Goal: Task Accomplishment & Management: Manage account settings

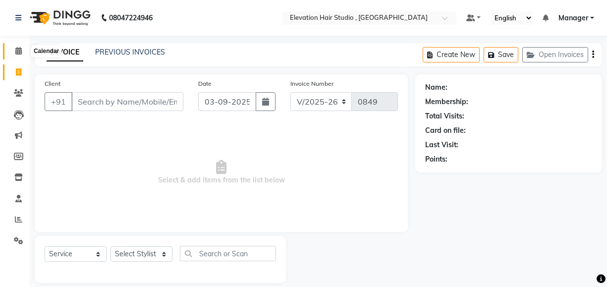
click at [18, 47] on icon at bounding box center [18, 50] width 6 height 7
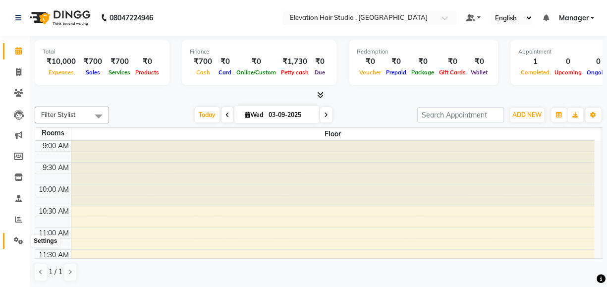
click at [16, 240] on icon at bounding box center [18, 240] width 9 height 7
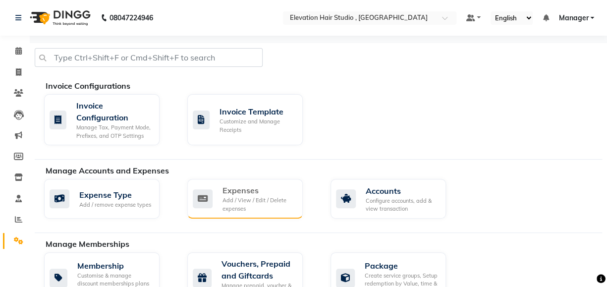
click at [261, 192] on div "Expenses" at bounding box center [259, 190] width 72 height 12
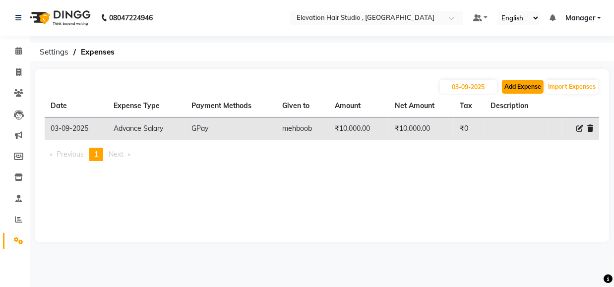
click at [512, 89] on button "Add Expense" at bounding box center [523, 87] width 42 height 14
select select "1"
select select "5950"
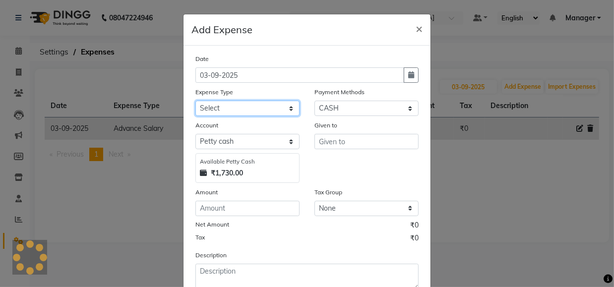
click at [256, 108] on select "Select AC Adrak Advance Salary agarbatti anees Appron asmoul advance salary Ban…" at bounding box center [247, 108] width 104 height 15
select select "8338"
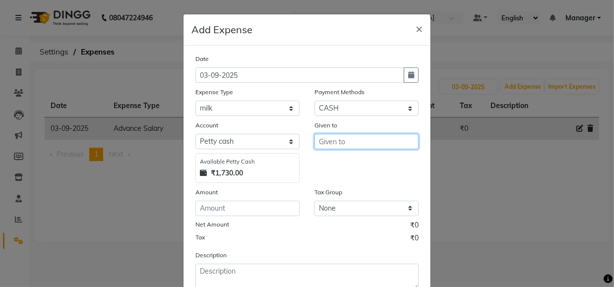
click at [354, 146] on input "text" at bounding box center [366, 141] width 104 height 15
type input "Shop"
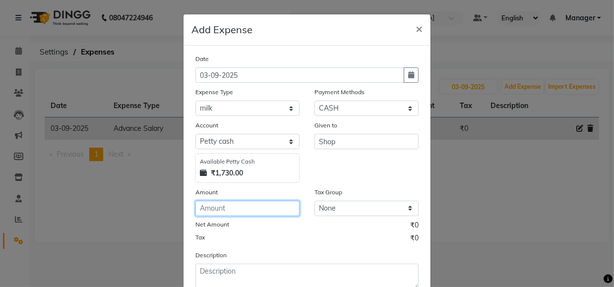
click at [240, 212] on input "number" at bounding box center [247, 208] width 104 height 15
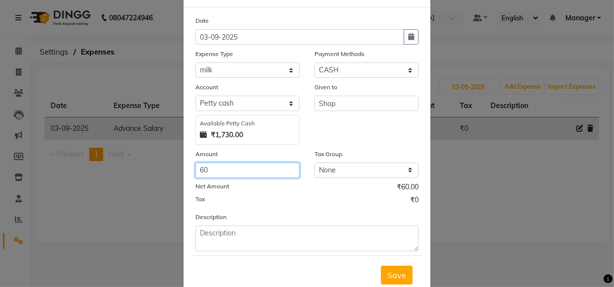
scroll to position [69, 0]
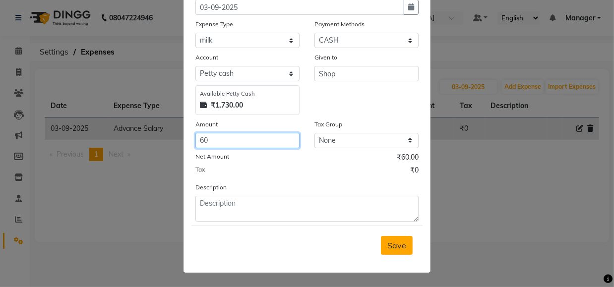
type input "60"
click at [404, 245] on button "Save" at bounding box center [397, 245] width 32 height 19
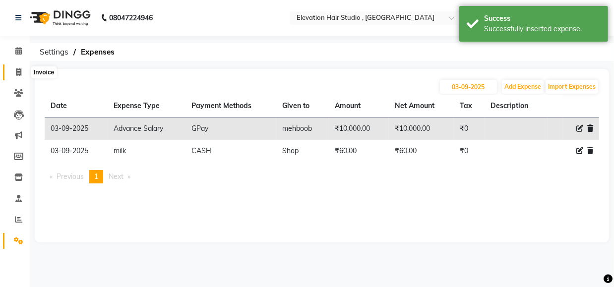
click at [19, 67] on span at bounding box center [18, 72] width 17 height 11
select select "service"
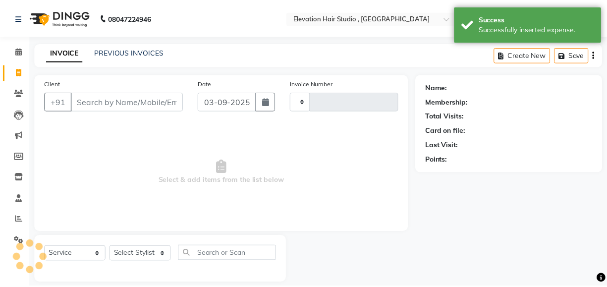
scroll to position [11, 0]
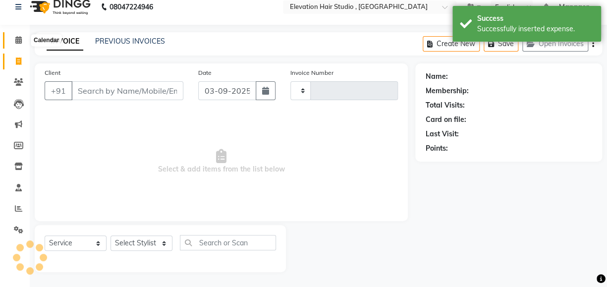
type input "0849"
click at [19, 41] on icon at bounding box center [18, 39] width 6 height 7
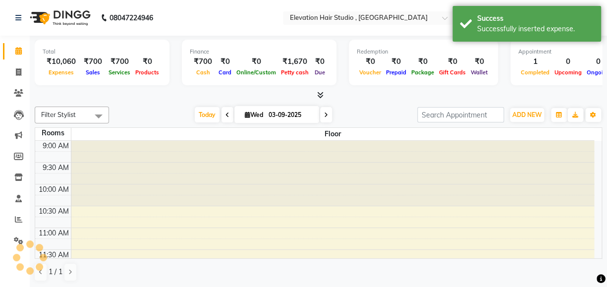
scroll to position [218, 0]
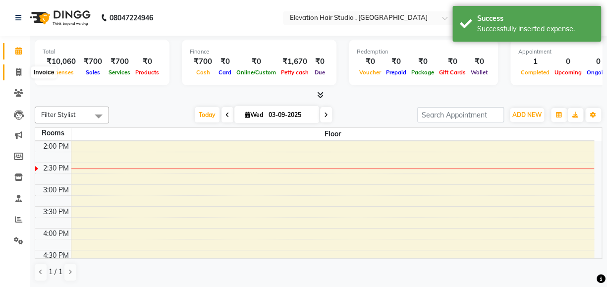
click at [17, 71] on icon at bounding box center [18, 71] width 5 height 7
select select "6886"
select select "service"
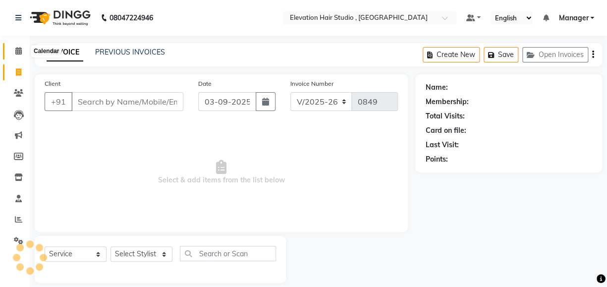
click at [18, 54] on icon at bounding box center [18, 50] width 6 height 7
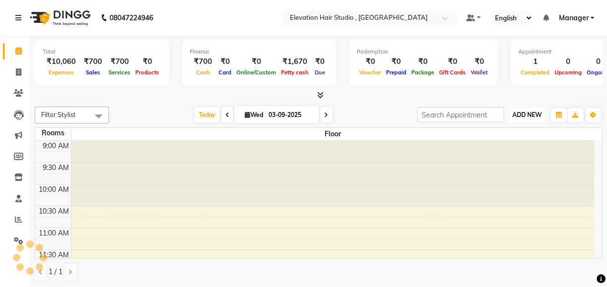
click at [528, 118] on button "ADD NEW Toggle Dropdown" at bounding box center [527, 115] width 34 height 14
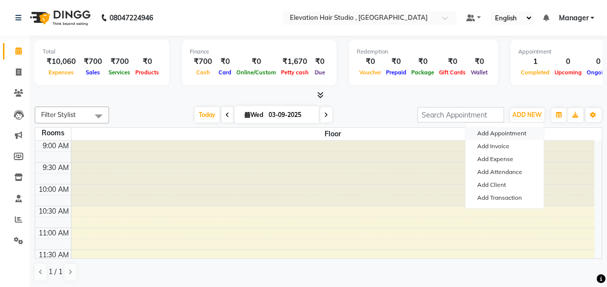
click at [503, 132] on button "Add Appointment" at bounding box center [505, 133] width 78 height 13
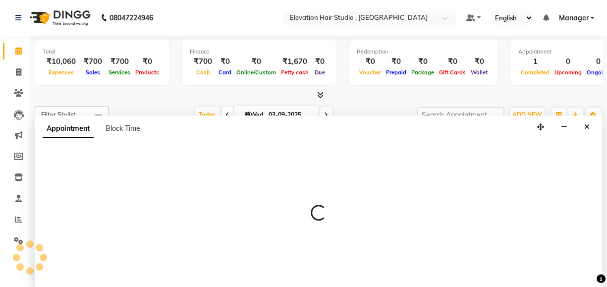
select select "600"
select select "tentative"
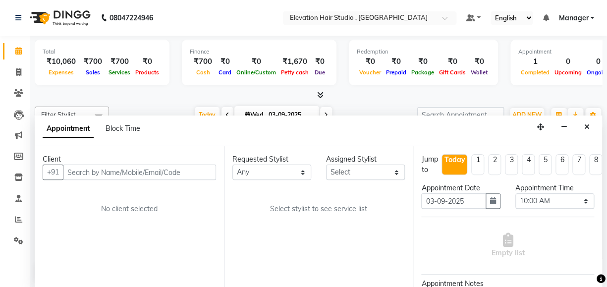
click at [149, 172] on input "text" at bounding box center [139, 172] width 153 height 15
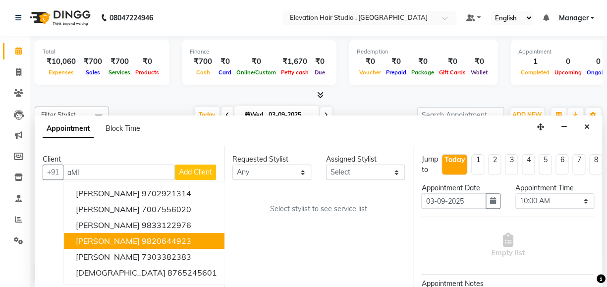
click at [124, 241] on span "amit prashad" at bounding box center [108, 241] width 64 height 10
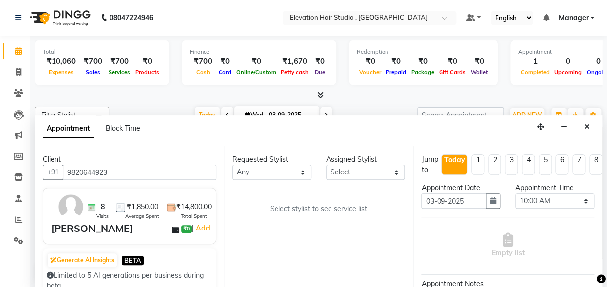
type input "9820644923"
click at [289, 179] on div "Requested Stylist Any Anish shaikh Dilip Manager mehboob sahil sameer Sanjay Sa…" at bounding box center [318, 216] width 189 height 141
click at [287, 170] on select "Any Anish shaikh Dilip Manager mehboob sahil sameer Sanjay Sarfaraz Tamanna" at bounding box center [272, 172] width 79 height 15
select select "62586"
click at [233, 165] on select "Any Anish shaikh Dilip Manager mehboob sahil sameer Sanjay Sarfaraz Tamanna" at bounding box center [272, 172] width 79 height 15
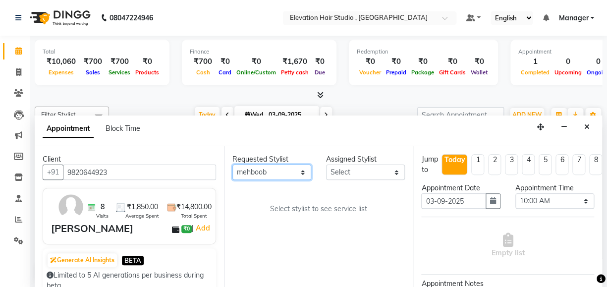
select select "62586"
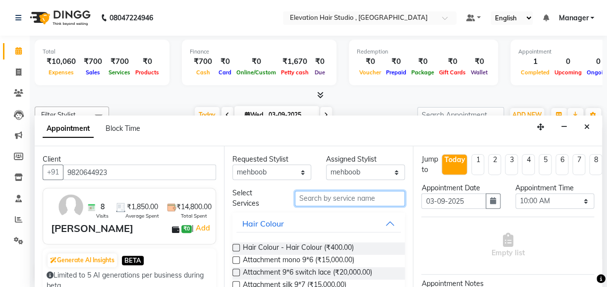
click at [338, 196] on input "text" at bounding box center [350, 198] width 110 height 15
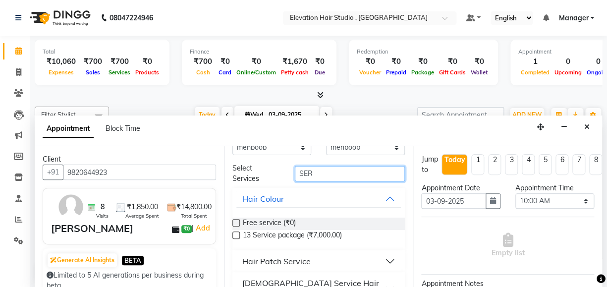
scroll to position [39, 0]
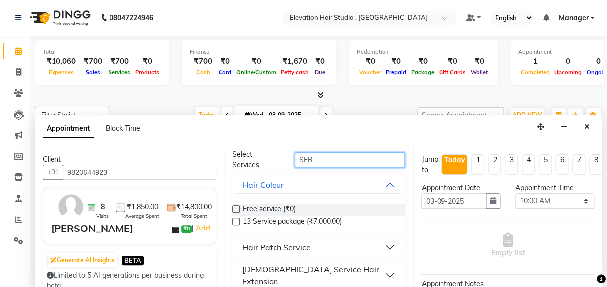
type input "SER"
click at [295, 244] on div "Hair Patch Service" at bounding box center [276, 247] width 68 height 12
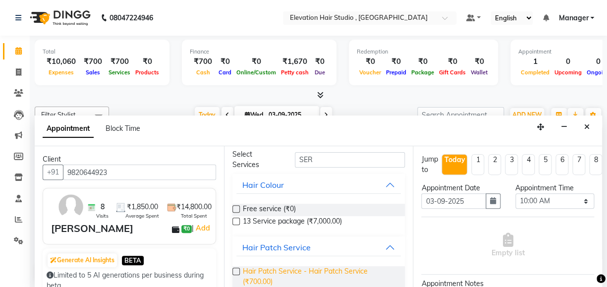
click at [305, 270] on span "Hair Patch Service - Hair Patch Service (₹700.00)" at bounding box center [320, 276] width 155 height 21
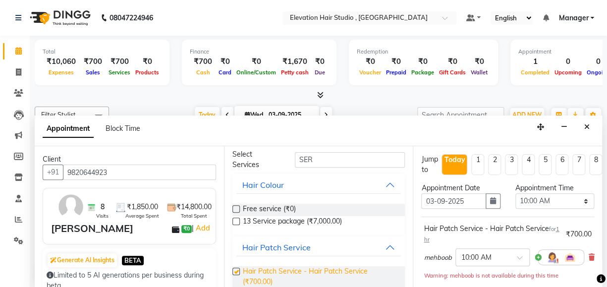
checkbox input "false"
click at [490, 200] on icon "button" at bounding box center [493, 200] width 6 height 7
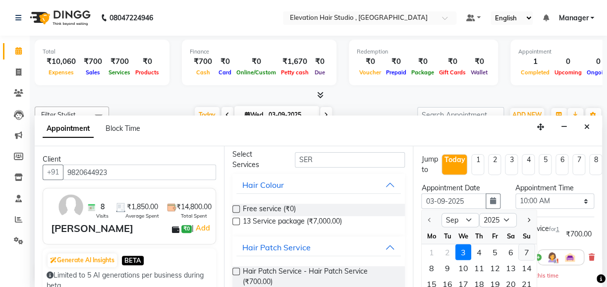
click at [527, 251] on div "7" at bounding box center [527, 252] width 16 height 16
type input "07-09-2025"
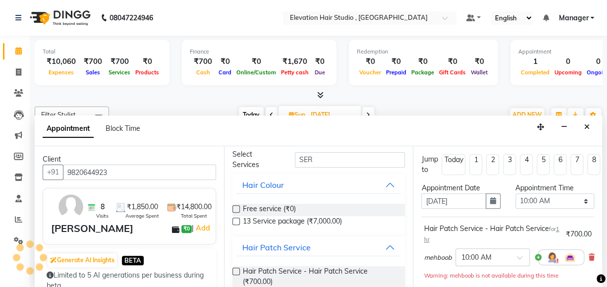
scroll to position [218, 0]
click at [553, 198] on select "Select 10:00 AM 10:15 AM 10:30 AM 10:45 AM 11:00 AM 11:15 AM 11:30 AM 11:45 AM …" at bounding box center [555, 200] width 79 height 15
select select "765"
click at [516, 193] on select "Select 10:00 AM 10:15 AM 10:30 AM 10:45 AM 11:00 AM 11:15 AM 11:30 AM 11:45 AM …" at bounding box center [555, 200] width 79 height 15
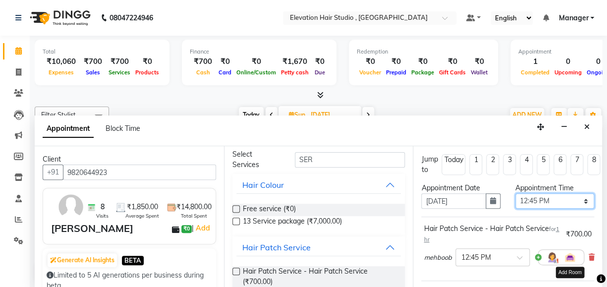
scroll to position [155, 0]
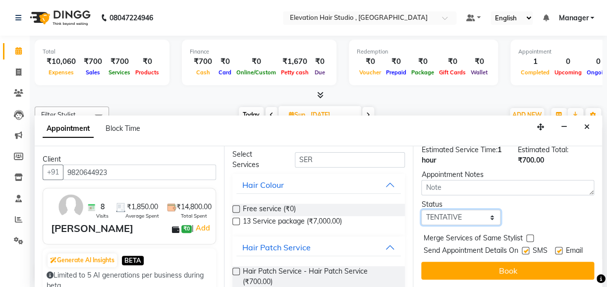
click at [472, 210] on select "Select TENTATIVE CONFIRM UPCOMING" at bounding box center [460, 217] width 79 height 15
select select "confirm booking"
click at [421, 210] on select "Select TENTATIVE CONFIRM UPCOMING" at bounding box center [460, 217] width 79 height 15
click at [555, 247] on label at bounding box center [558, 250] width 7 height 7
click at [555, 248] on input "checkbox" at bounding box center [558, 251] width 6 height 6
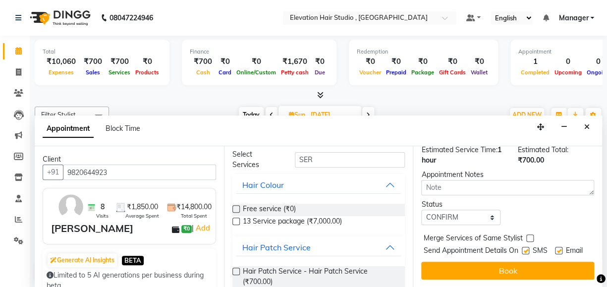
checkbox input "false"
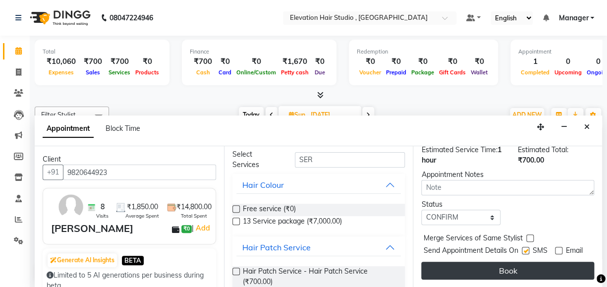
click at [538, 262] on button "Book" at bounding box center [507, 271] width 173 height 18
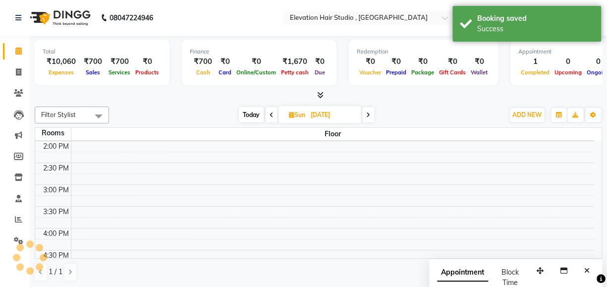
scroll to position [0, 0]
click at [535, 114] on span "ADD NEW" at bounding box center [527, 114] width 29 height 7
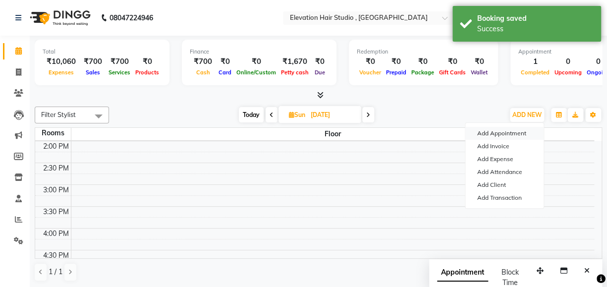
click at [498, 130] on button "Add Appointment" at bounding box center [505, 133] width 78 height 13
select select "600"
select select "tentative"
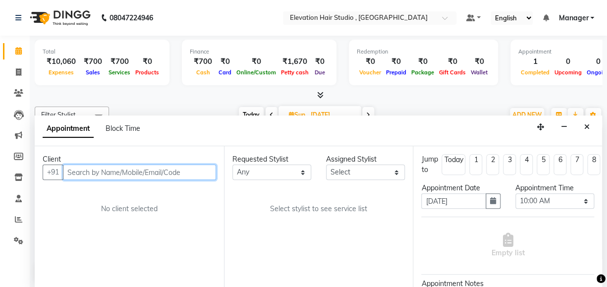
click at [84, 175] on input "text" at bounding box center [139, 172] width 153 height 15
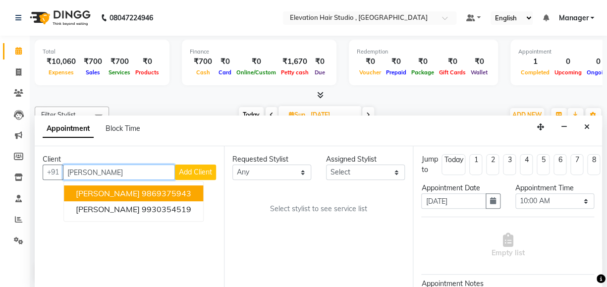
click at [142, 193] on ngb-highlight "9869375943" at bounding box center [167, 193] width 50 height 10
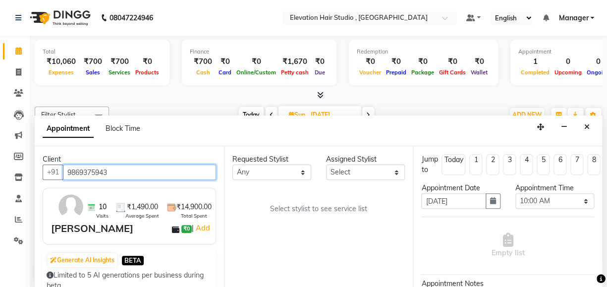
type input "9869375943"
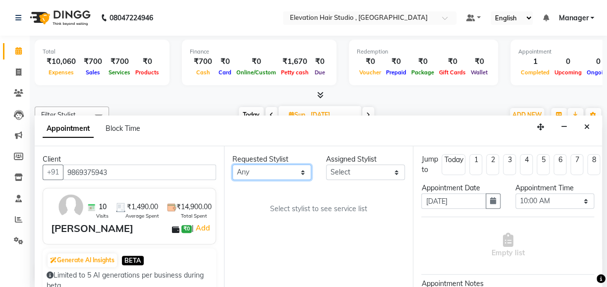
click at [297, 168] on select "Any Anish shaikh Dilip Manager mehboob sahil sameer Sanjay Sarfaraz Tamanna" at bounding box center [272, 172] width 79 height 15
select select "62586"
click at [233, 165] on select "Any Anish shaikh Dilip Manager mehboob sahil sameer Sanjay Sarfaraz Tamanna" at bounding box center [272, 172] width 79 height 15
select select "62586"
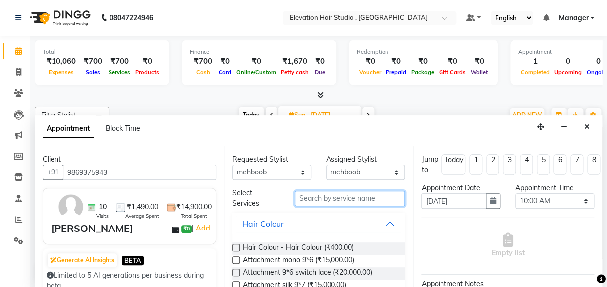
click at [337, 194] on input "text" at bounding box center [350, 198] width 110 height 15
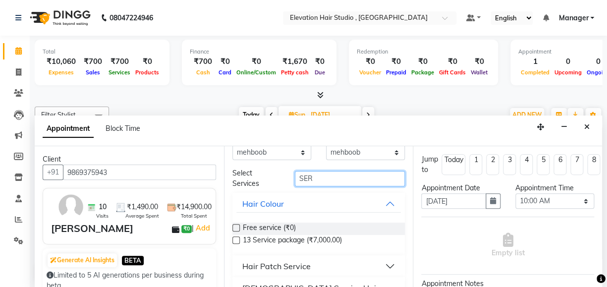
scroll to position [39, 0]
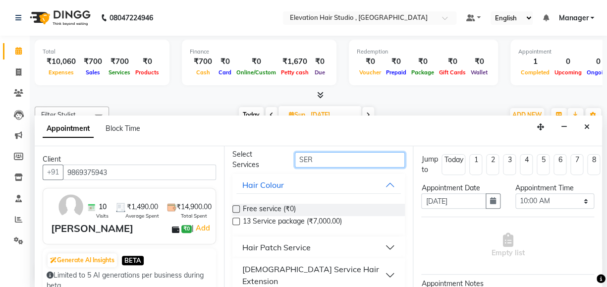
type input "SER"
click at [299, 246] on div "Hair Patch Service" at bounding box center [276, 247] width 68 height 12
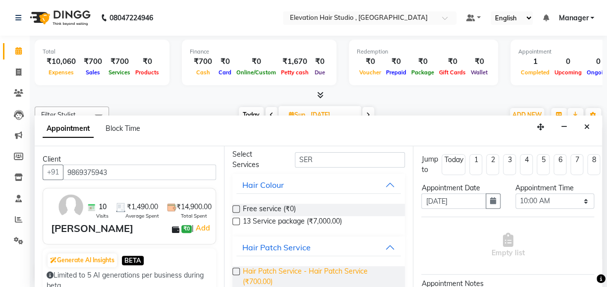
click at [328, 272] on span "Hair Patch Service - Hair Patch Service (₹700.00)" at bounding box center [320, 276] width 155 height 21
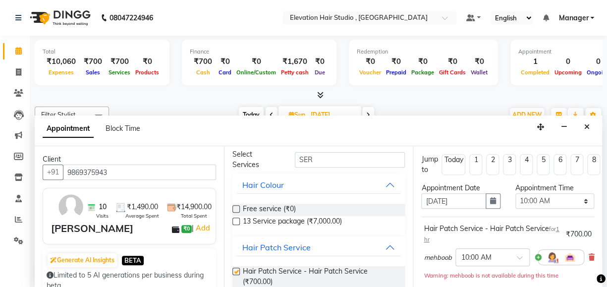
checkbox input "false"
click at [491, 199] on icon "button" at bounding box center [493, 200] width 6 height 7
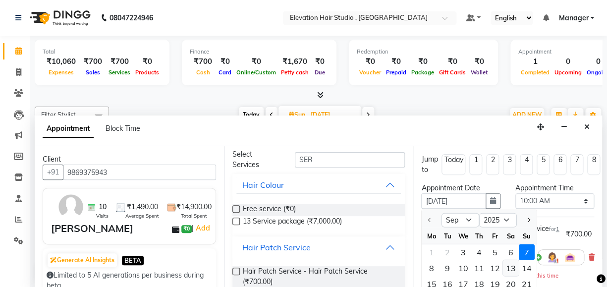
click at [510, 265] on div "13" at bounding box center [511, 268] width 16 height 16
type input "13-09-2025"
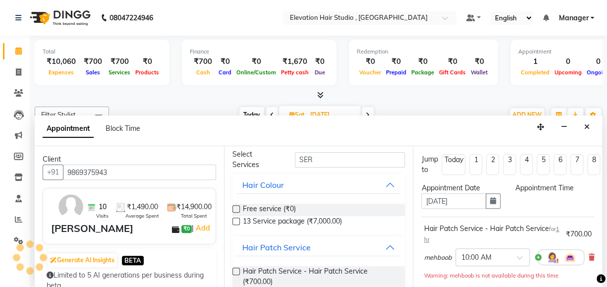
scroll to position [218, 0]
select select "600"
click at [490, 198] on icon "button" at bounding box center [493, 200] width 6 height 7
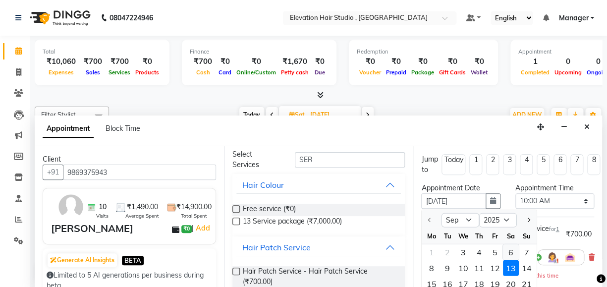
click at [508, 250] on div "6" at bounding box center [511, 252] width 16 height 16
type input "06-09-2025"
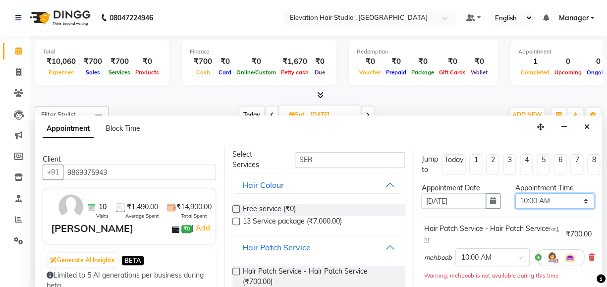
click at [555, 200] on select "Select 10:00 AM 10:15 AM 10:30 AM 10:45 AM 11:00 AM 11:15 AM 11:30 AM 11:45 AM …" at bounding box center [555, 200] width 79 height 15
select select "705"
click at [516, 193] on select "Select 10:00 AM 10:15 AM 10:30 AM 10:45 AM 11:00 AM 11:15 AM 11:30 AM 11:45 AM …" at bounding box center [555, 200] width 79 height 15
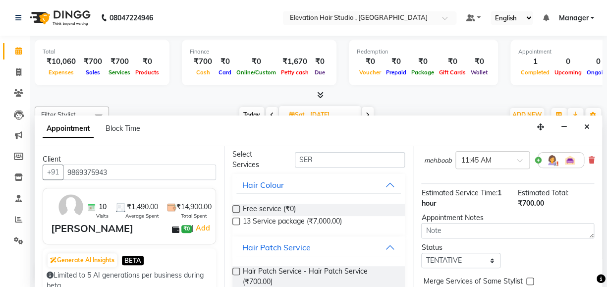
scroll to position [155, 0]
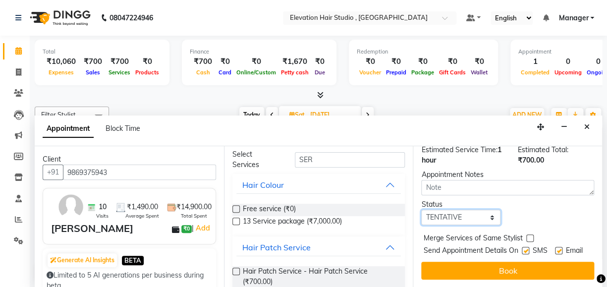
click at [486, 210] on select "Select TENTATIVE CONFIRM UPCOMING" at bounding box center [460, 217] width 79 height 15
select select "confirm booking"
click at [421, 210] on select "Select TENTATIVE CONFIRM UPCOMING" at bounding box center [460, 217] width 79 height 15
click at [523, 247] on label at bounding box center [525, 250] width 7 height 7
click at [523, 248] on input "checkbox" at bounding box center [525, 251] width 6 height 6
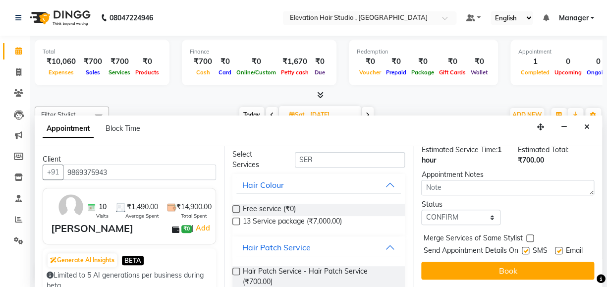
checkbox input "false"
click at [555, 247] on label at bounding box center [558, 250] width 7 height 7
click at [555, 248] on input "checkbox" at bounding box center [558, 251] width 6 height 6
checkbox input "false"
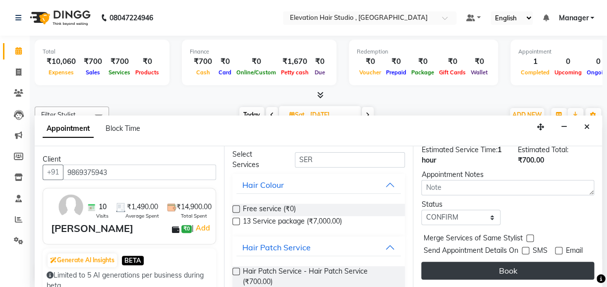
click at [542, 262] on button "Book" at bounding box center [507, 271] width 173 height 18
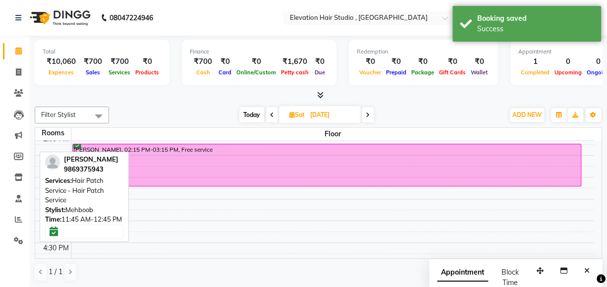
scroll to position [403, 0]
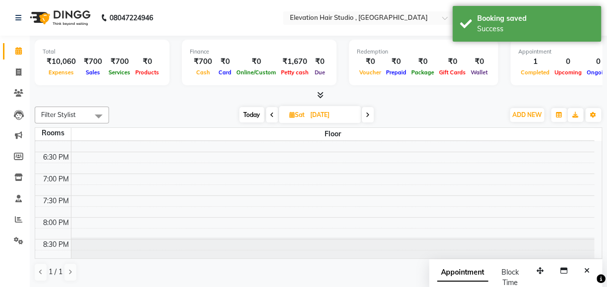
click at [365, 115] on span at bounding box center [368, 114] width 12 height 15
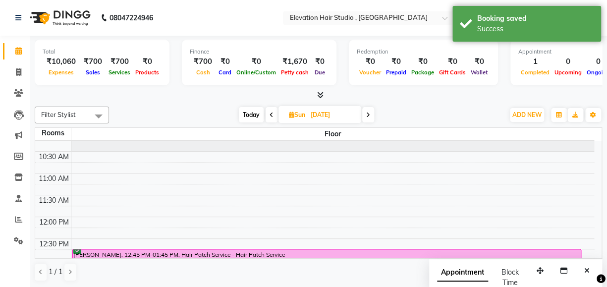
scroll to position [0, 0]
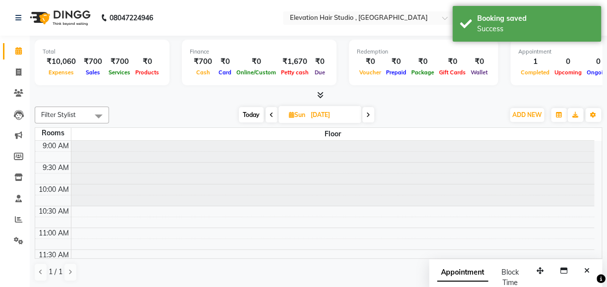
click at [271, 114] on icon at bounding box center [272, 115] width 4 height 6
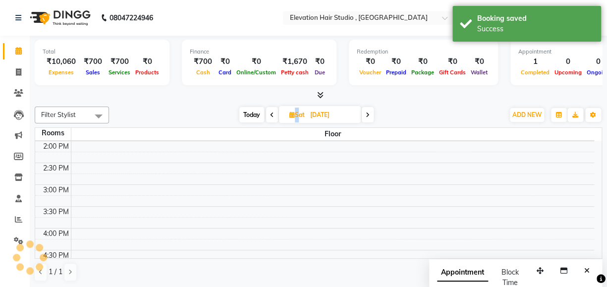
click at [271, 114] on icon at bounding box center [272, 115] width 4 height 6
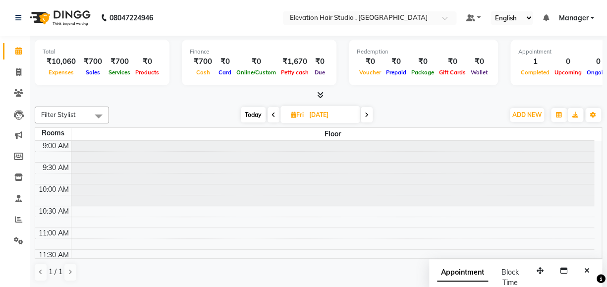
click at [269, 115] on span at bounding box center [274, 114] width 12 height 15
click at [271, 112] on icon at bounding box center [272, 115] width 4 height 6
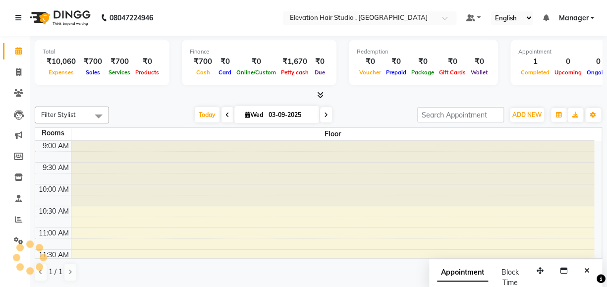
scroll to position [218, 0]
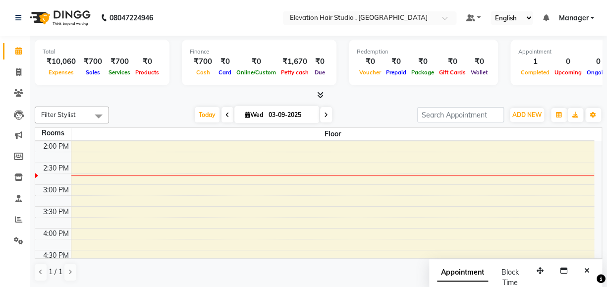
click at [324, 114] on icon at bounding box center [326, 115] width 4 height 6
type input "04-09-2025"
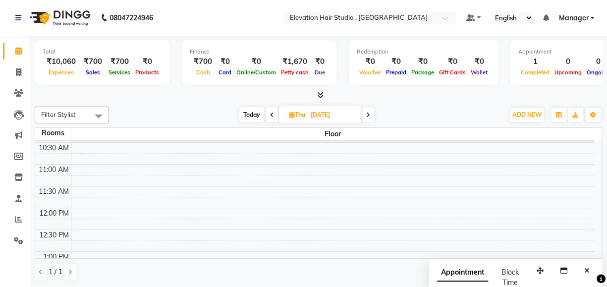
scroll to position [37, 0]
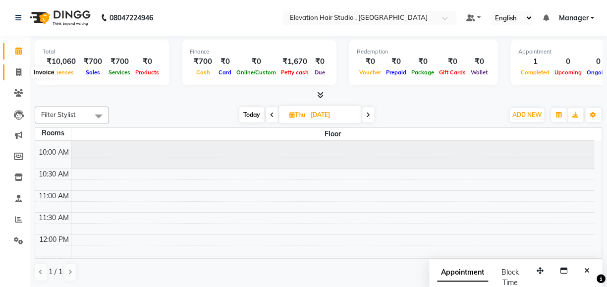
click at [19, 75] on icon at bounding box center [18, 71] width 5 height 7
select select "6886"
select select "service"
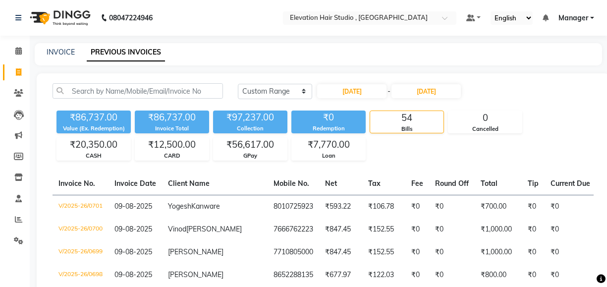
select select "range"
